Goal: Task Accomplishment & Management: Complete application form

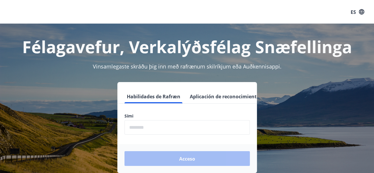
click at [233, 97] on font "Aplicación de reconocimiento de audio" at bounding box center [235, 96] width 91 height 7
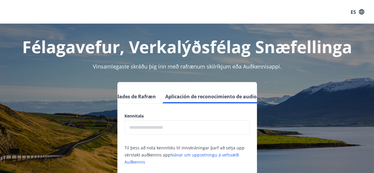
scroll to position [0, 26]
click at [202, 126] on input "text" at bounding box center [186, 127] width 125 height 14
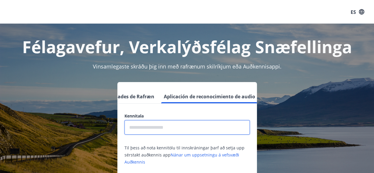
type input "**********"
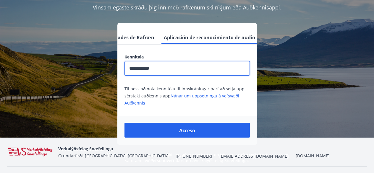
scroll to position [73, 0]
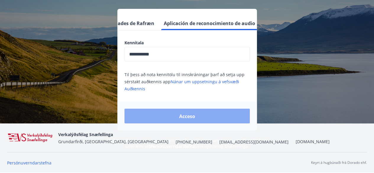
click at [175, 115] on button "Acceso" at bounding box center [186, 116] width 125 height 15
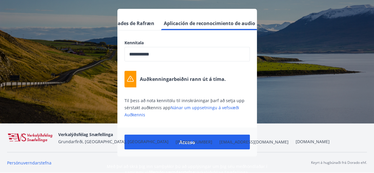
click at [236, 142] on nav "Verkalýðsfélag Snæfellinga Grundarfirði, [GEOGRAPHIC_DATA], [GEOGRAPHIC_DATA] […" at bounding box center [187, 138] width 360 height 14
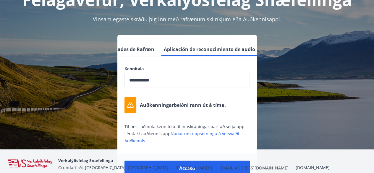
scroll to position [0, 0]
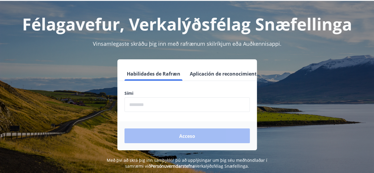
scroll to position [30, 0]
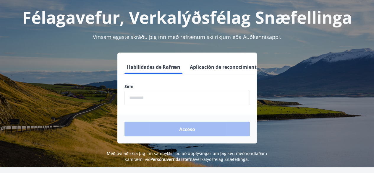
click at [143, 98] on input "phone" at bounding box center [186, 98] width 125 height 14
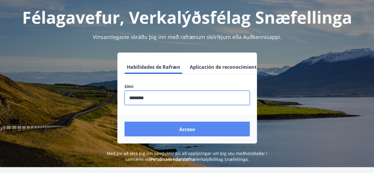
type input "********"
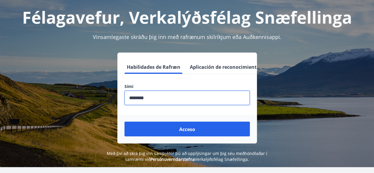
click at [171, 127] on button "Acceso" at bounding box center [186, 129] width 125 height 15
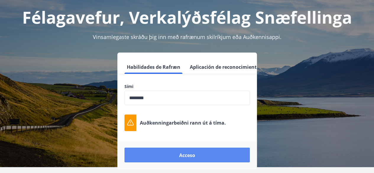
click at [182, 154] on font "Acceso" at bounding box center [187, 155] width 16 height 7
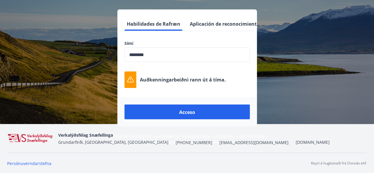
scroll to position [73, 0]
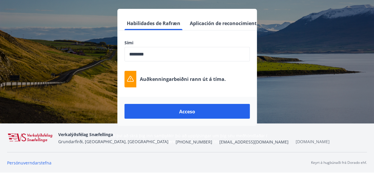
click at [296, 141] on font "[DOMAIN_NAME]" at bounding box center [313, 142] width 34 height 6
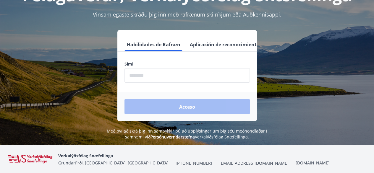
scroll to position [59, 0]
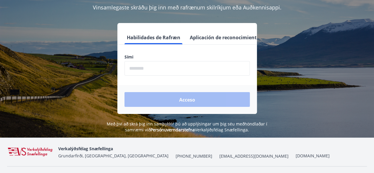
click at [338, 108] on div "Habilidades de Rafræn Aplicación de reconocimiento de audio Sími ​ Acceso" at bounding box center [187, 68] width 360 height 91
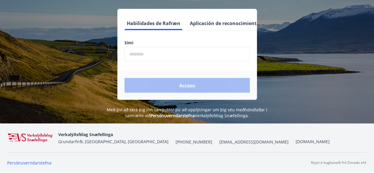
click at [219, 141] on font "[EMAIL_ADDRESS][DOMAIN_NAME]" at bounding box center [253, 142] width 69 height 6
click at [96, 141] on font "Grundarfirði, [GEOGRAPHIC_DATA], [GEOGRAPHIC_DATA]" at bounding box center [113, 142] width 110 height 6
